Goal: Task Accomplishment & Management: Use online tool/utility

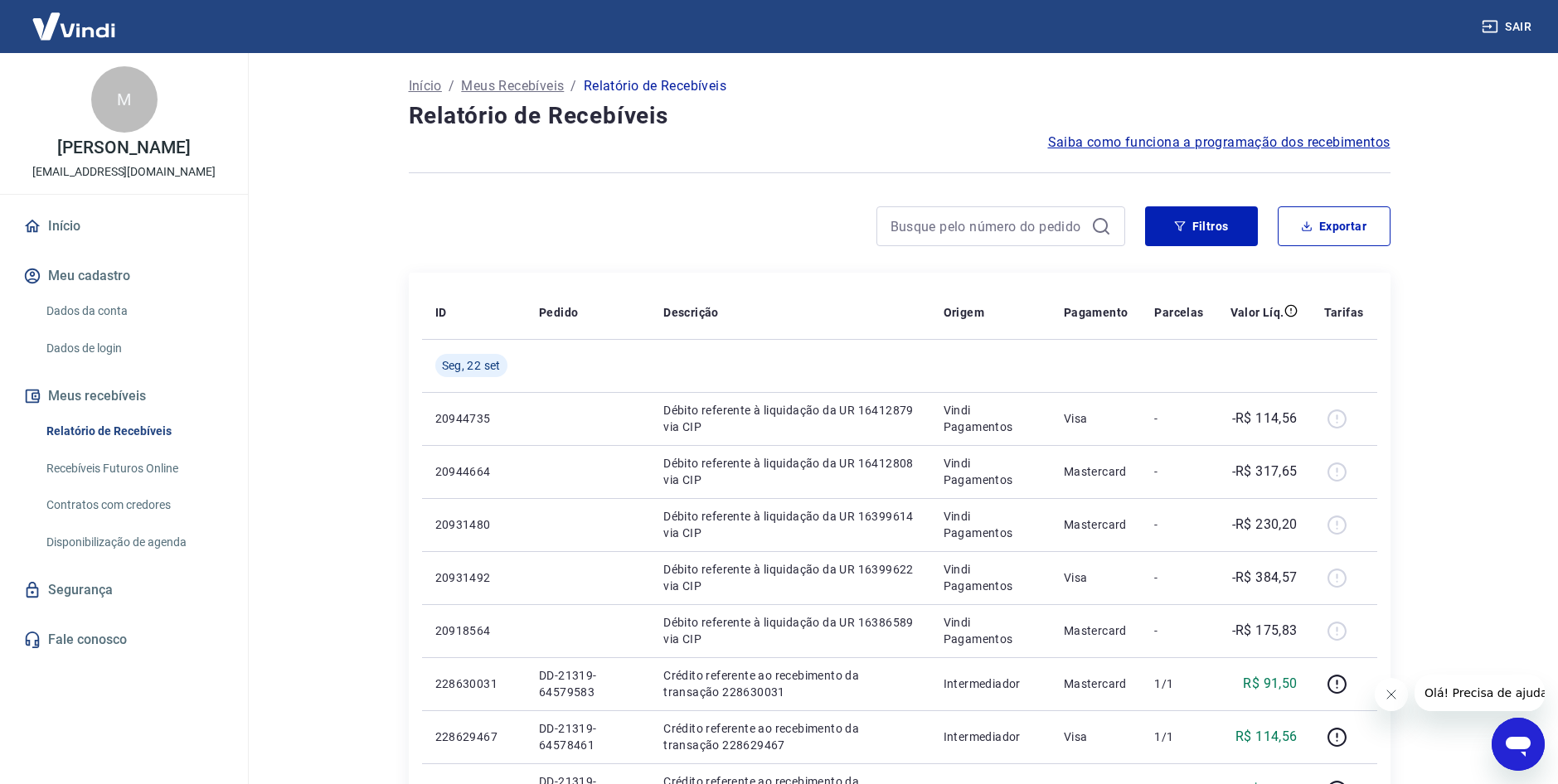
click at [89, 468] on link "Recebíveis Futuros Online" at bounding box center [134, 468] width 188 height 34
